Goal: Information Seeking & Learning: Learn about a topic

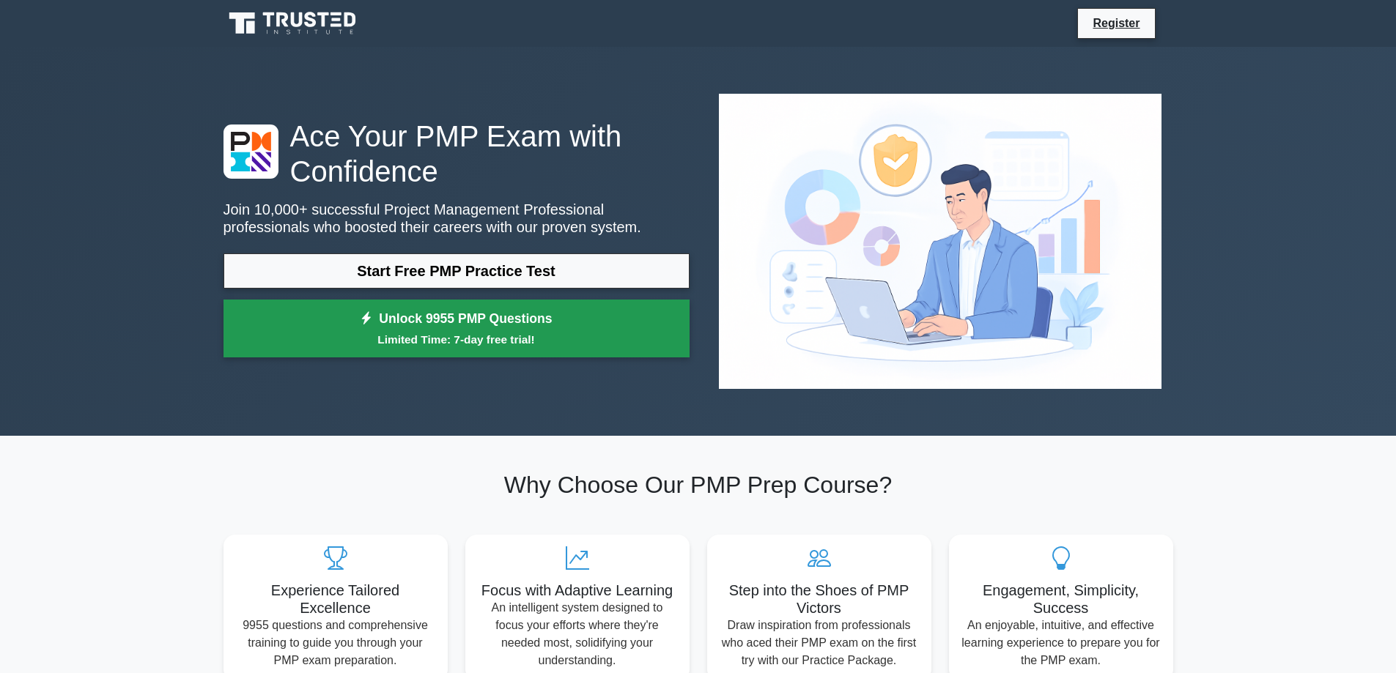
click at [438, 300] on link "Unlock 9955 PMP Questions Limited Time: 7-day free trial!" at bounding box center [457, 329] width 466 height 59
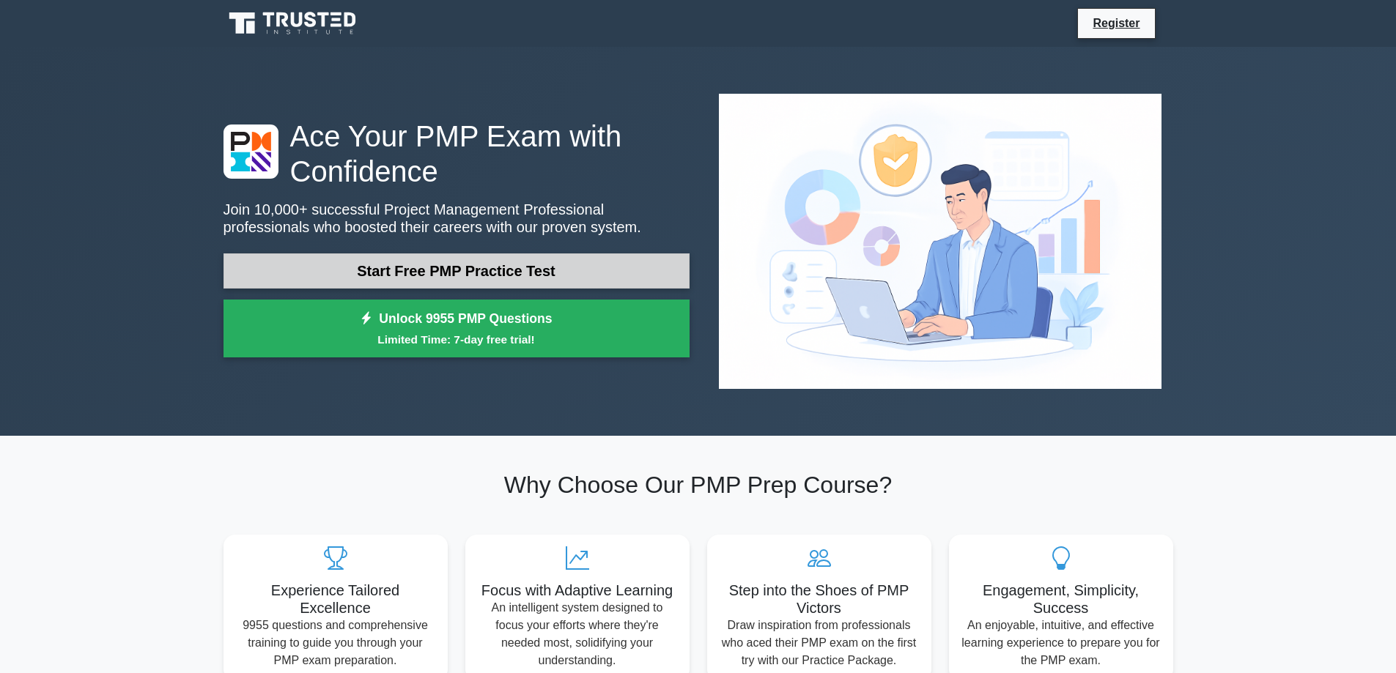
click at [501, 254] on link "Start Free PMP Practice Test" at bounding box center [457, 271] width 466 height 35
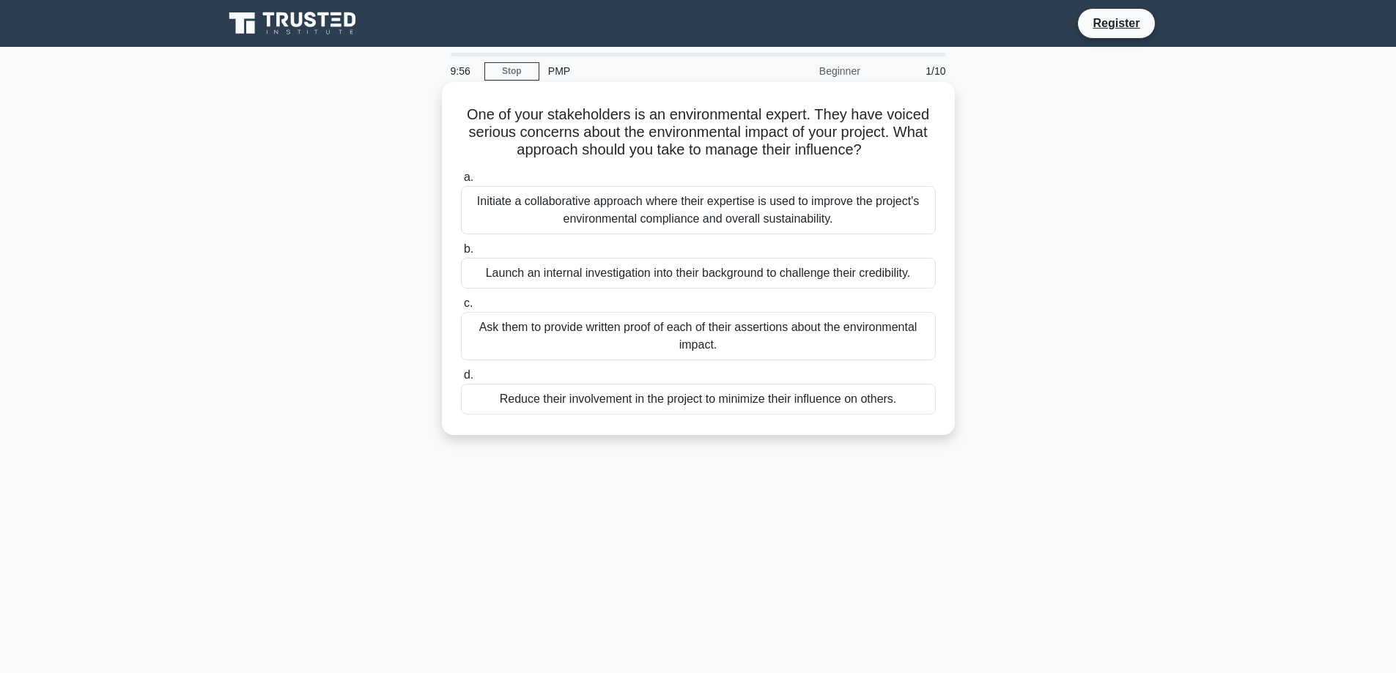
click at [547, 229] on div "Initiate a collaborative approach where their expertise is used to improve the …" at bounding box center [698, 210] width 475 height 48
click at [461, 182] on input "a. Initiate a collaborative approach where their expertise is used to improve t…" at bounding box center [461, 178] width 0 height 10
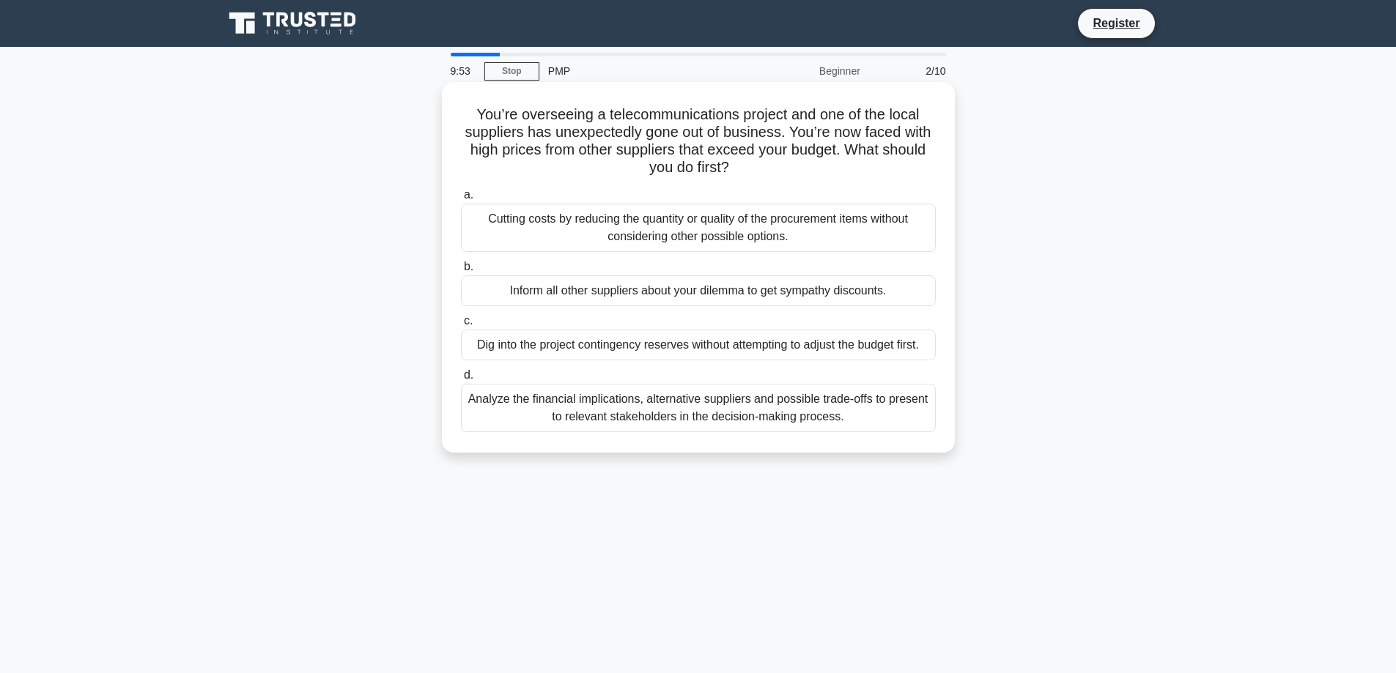
scroll to position [118, 0]
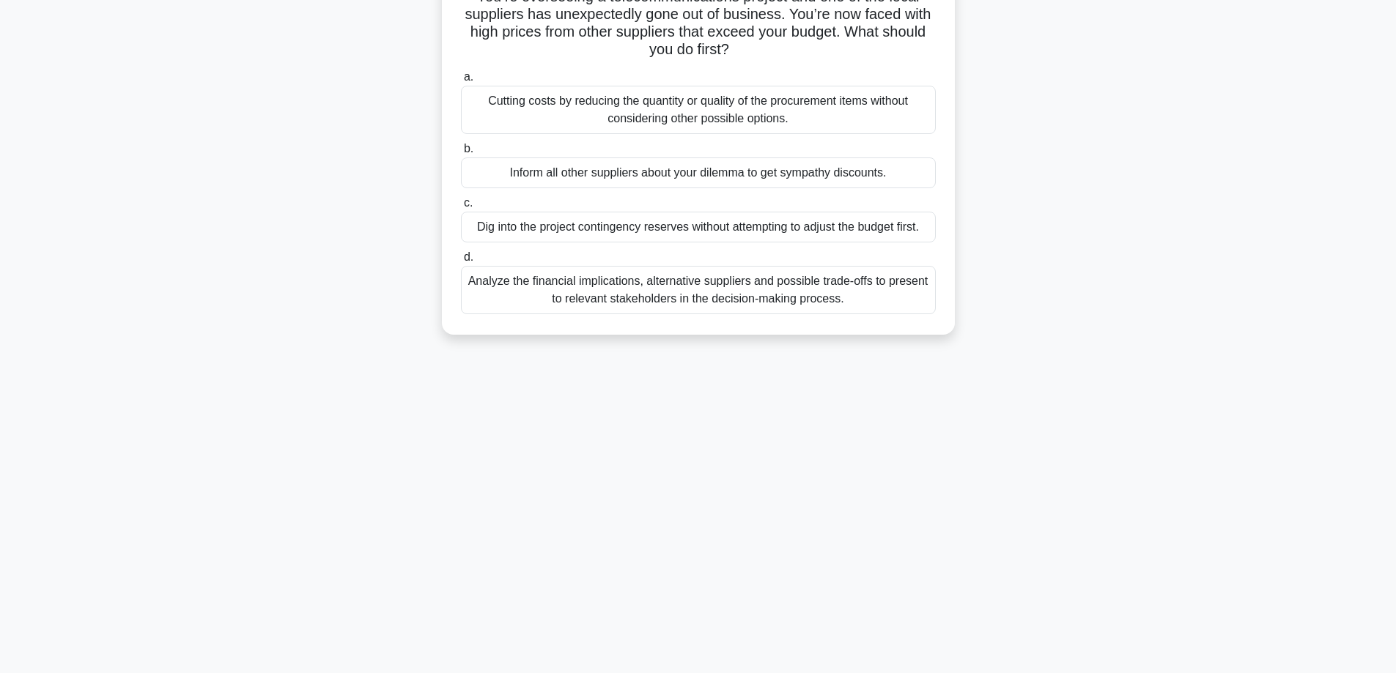
click at [669, 177] on div "Inform all other suppliers about your dilemma to get sympathy discounts." at bounding box center [698, 173] width 475 height 31
click at [461, 154] on input "b. Inform all other suppliers about your dilemma to get sympathy discounts." at bounding box center [461, 149] width 0 height 10
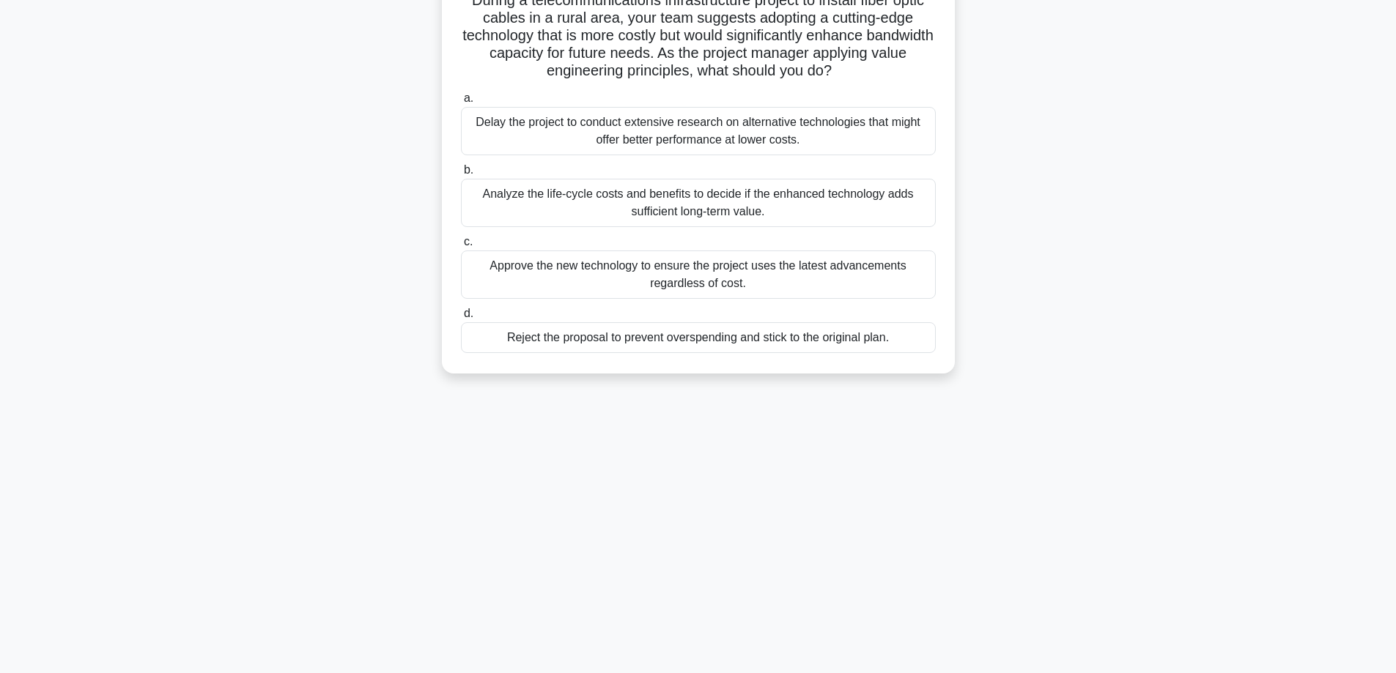
scroll to position [0, 0]
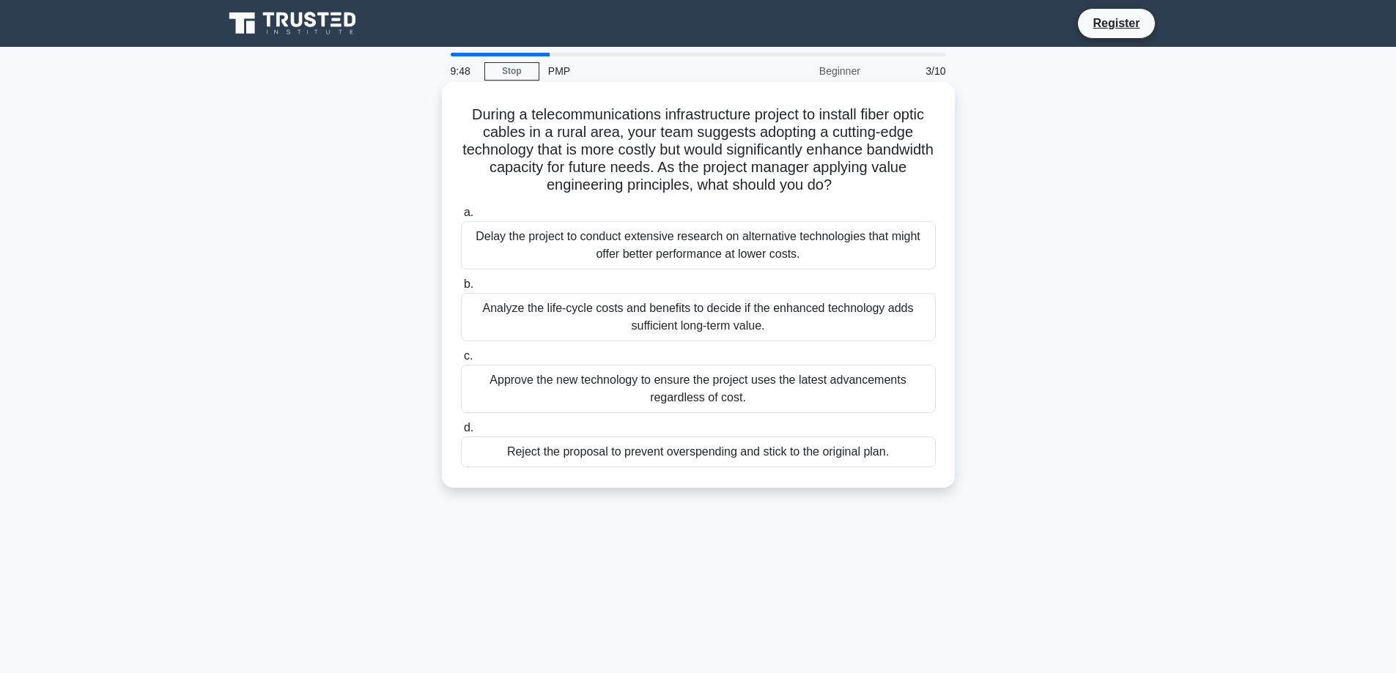
click at [632, 265] on div "Delay the project to conduct extensive research on alternative technologies tha…" at bounding box center [698, 245] width 475 height 48
click at [461, 218] on input "a. Delay the project to conduct extensive research on alternative technologies …" at bounding box center [461, 213] width 0 height 10
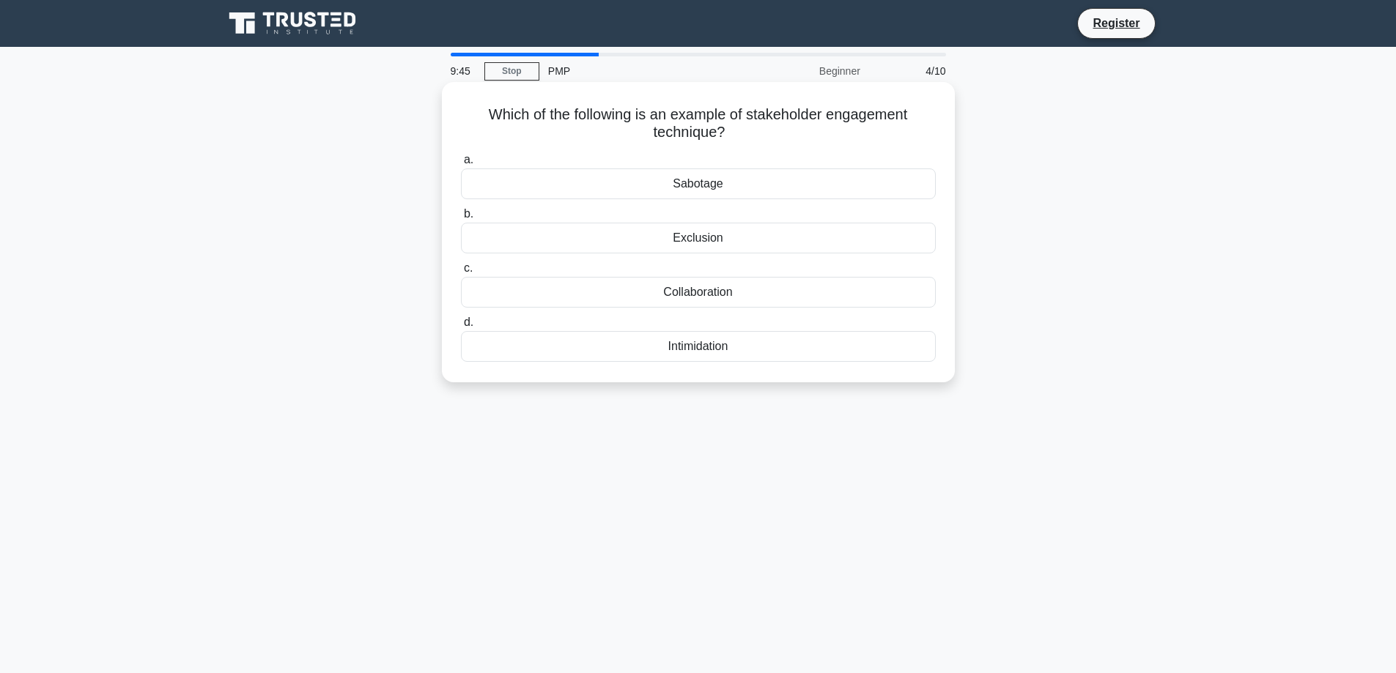
click at [723, 291] on div "Collaboration" at bounding box center [698, 292] width 475 height 31
click at [461, 273] on input "c. Collaboration" at bounding box center [461, 269] width 0 height 10
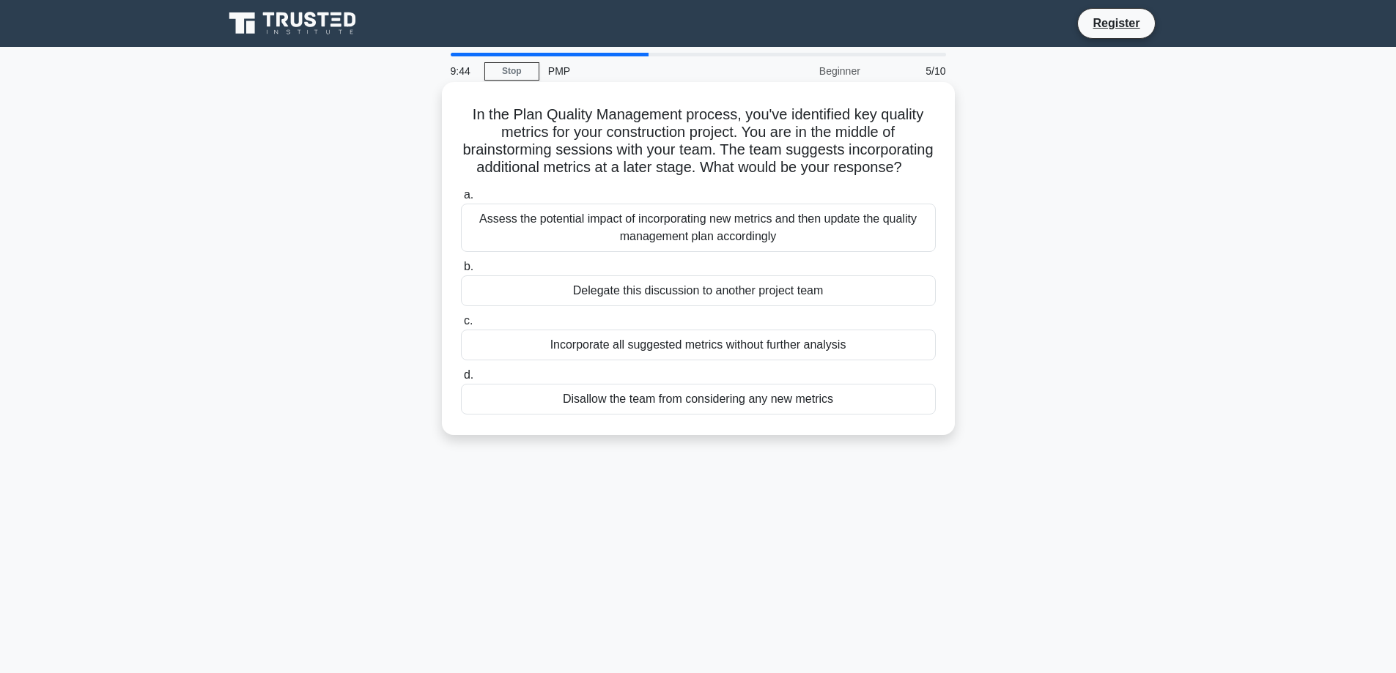
click at [719, 252] on div "Assess the potential impact of incorporating new metrics and then update the qu…" at bounding box center [698, 228] width 475 height 48
click at [461, 200] on input "a. Assess the potential impact of incorporating new metrics and then update the…" at bounding box center [461, 196] width 0 height 10
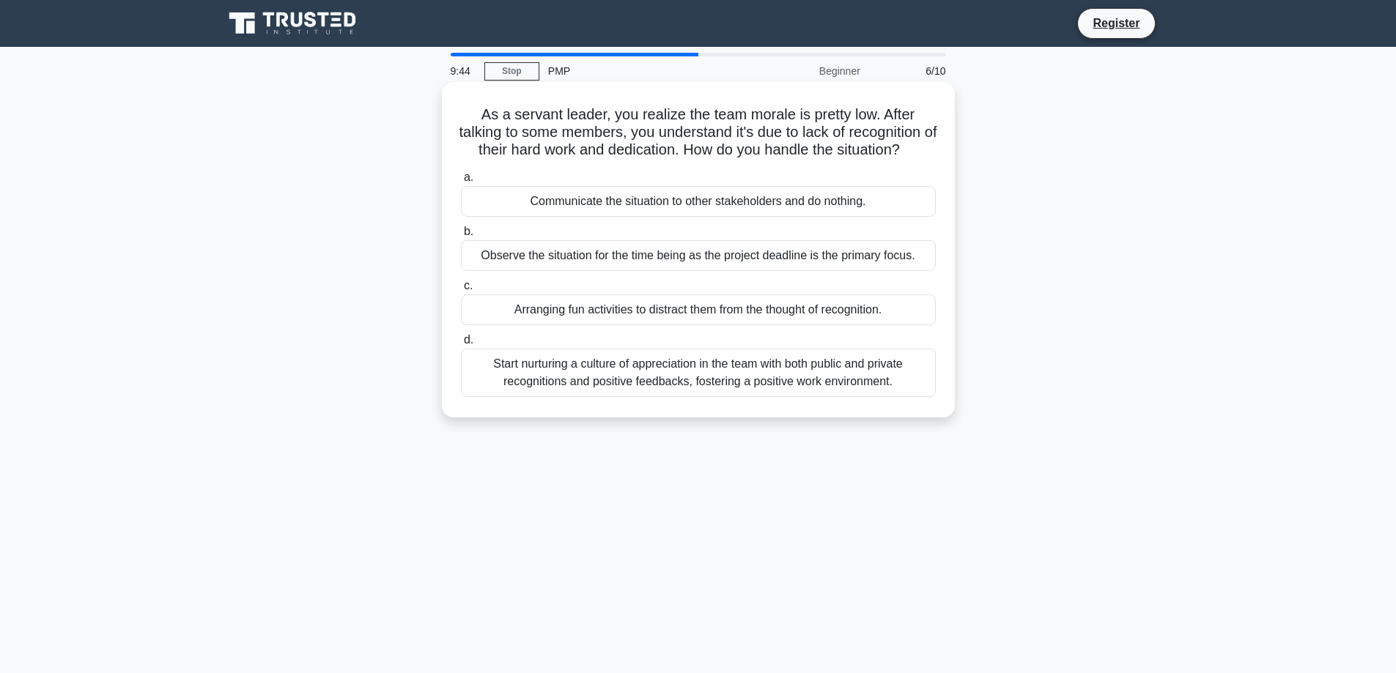
click at [709, 262] on div "Observe the situation for the time being as the project deadline is the primary…" at bounding box center [698, 255] width 475 height 31
click at [461, 237] on input "b. Observe the situation for the time being as the project deadline is the prim…" at bounding box center [461, 232] width 0 height 10
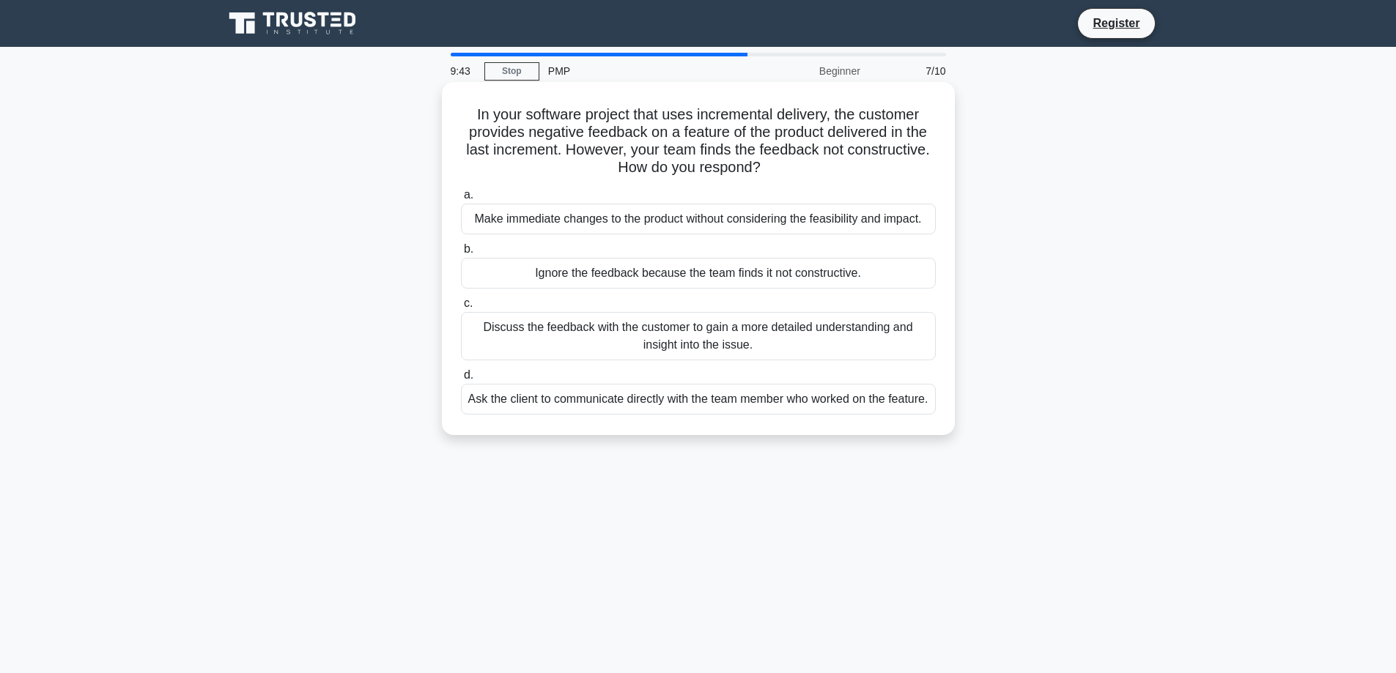
click at [729, 298] on label "c. Discuss the feedback with the customer to gain a more detailed understanding…" at bounding box center [698, 328] width 475 height 66
click at [461, 299] on input "c. Discuss the feedback with the customer to gain a more detailed understanding…" at bounding box center [461, 304] width 0 height 10
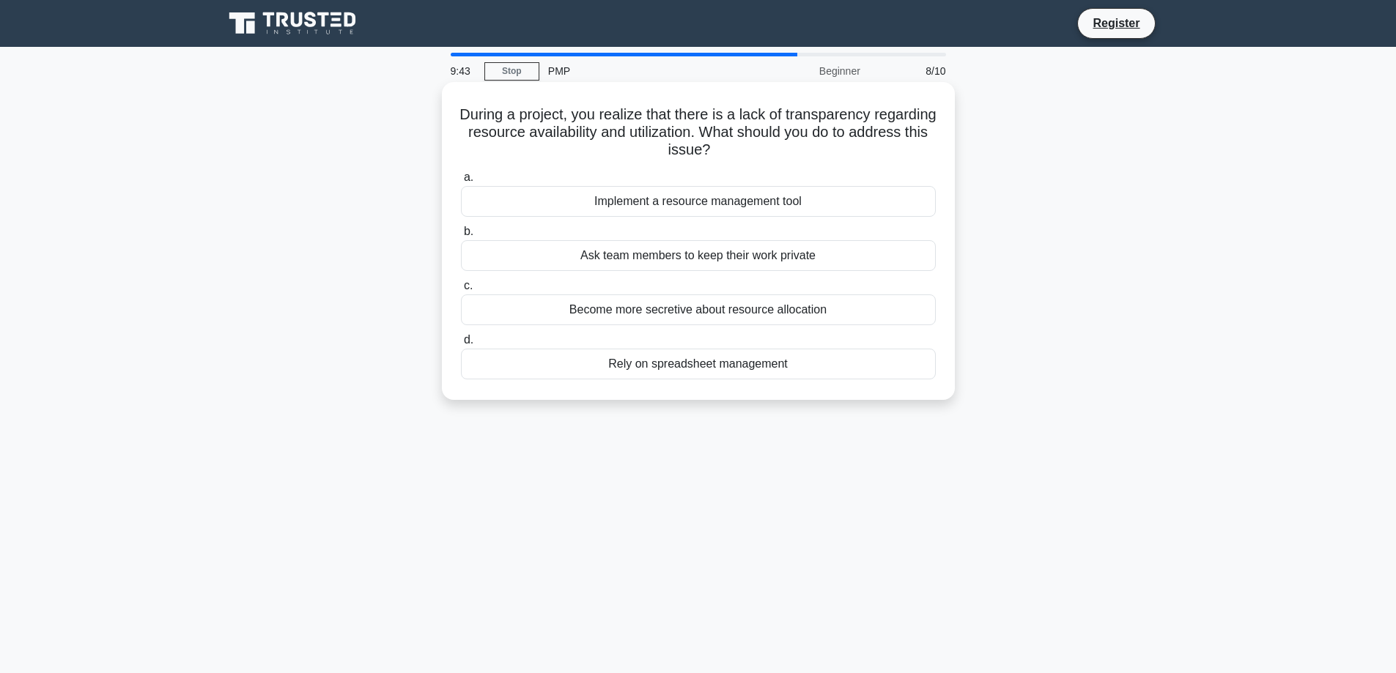
click at [732, 267] on div "Ask team members to keep their work private" at bounding box center [698, 255] width 475 height 31
click at [461, 237] on input "b. Ask team members to keep their work private" at bounding box center [461, 232] width 0 height 10
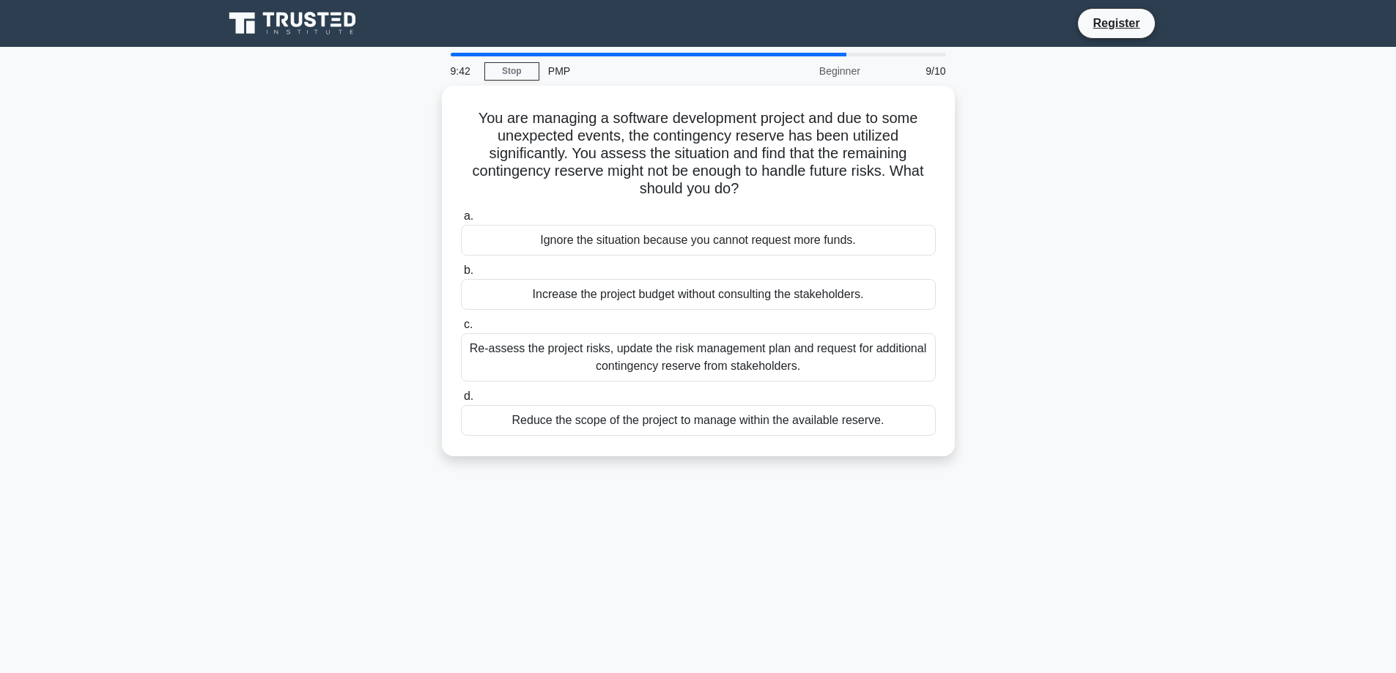
click at [729, 258] on div "a. Ignore the situation because you cannot request more funds. b. Increase the …" at bounding box center [698, 321] width 492 height 234
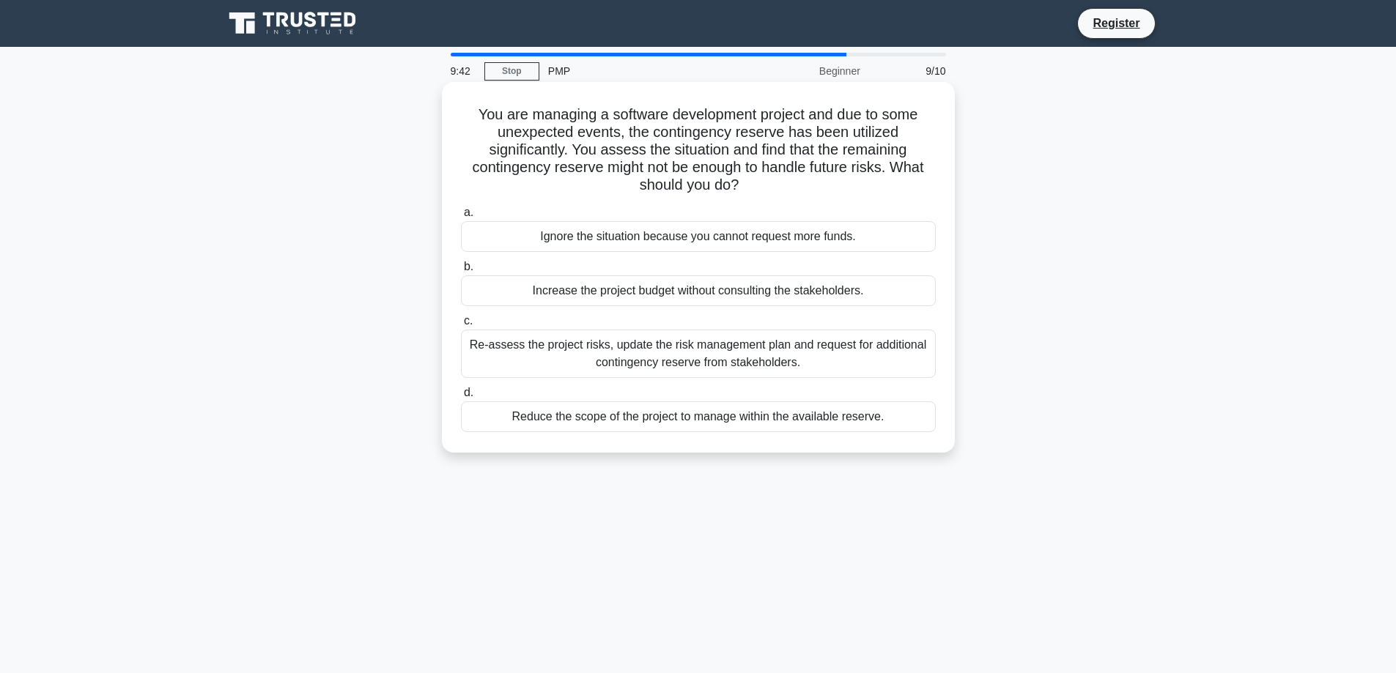
click at [728, 234] on div "Ignore the situation because you cannot request more funds." at bounding box center [698, 236] width 475 height 31
click at [461, 218] on input "a. Ignore the situation because you cannot request more funds." at bounding box center [461, 213] width 0 height 10
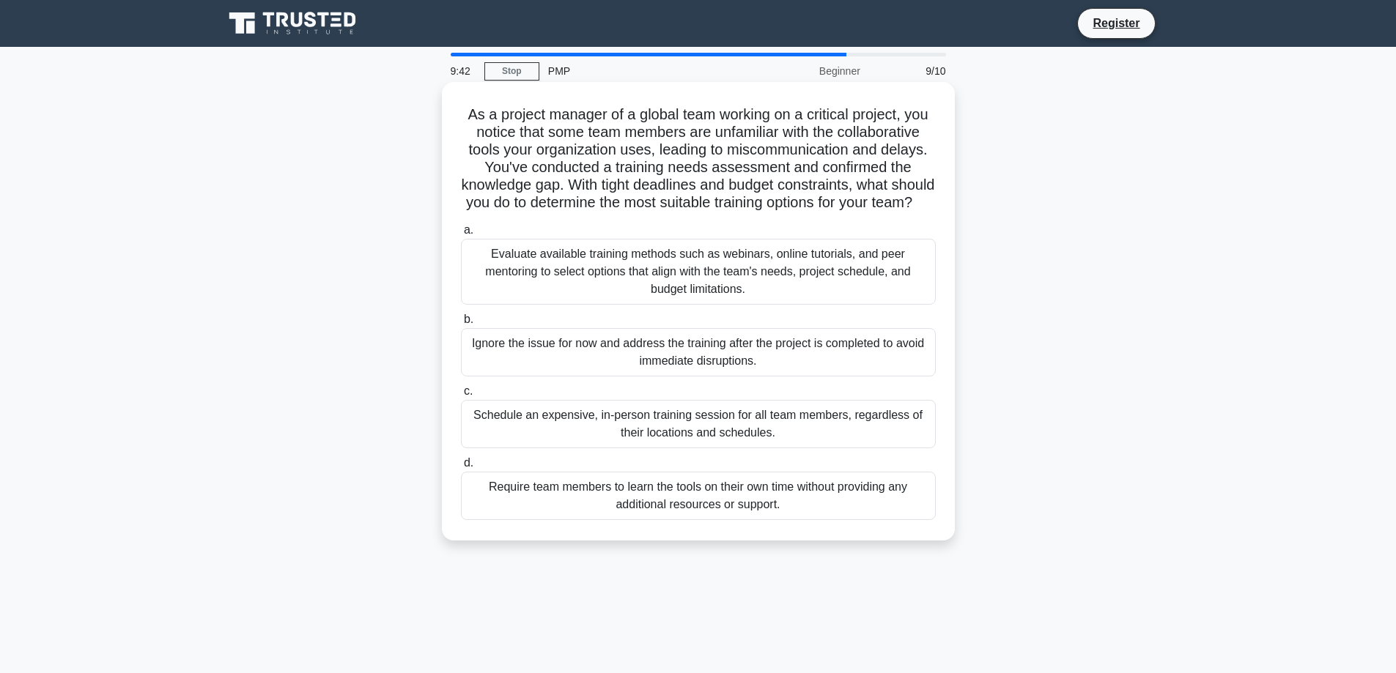
click at [720, 296] on div "Evaluate available training methods such as webinars, online tutorials, and pee…" at bounding box center [698, 272] width 475 height 66
click at [720, 298] on div "Evaluate available training methods such as webinars, online tutorials, and pee…" at bounding box center [698, 272] width 475 height 66
click at [461, 235] on input "a. Evaluate available training methods such as webinars, online tutorials, and …" at bounding box center [461, 231] width 0 height 10
